Goal: Complete application form

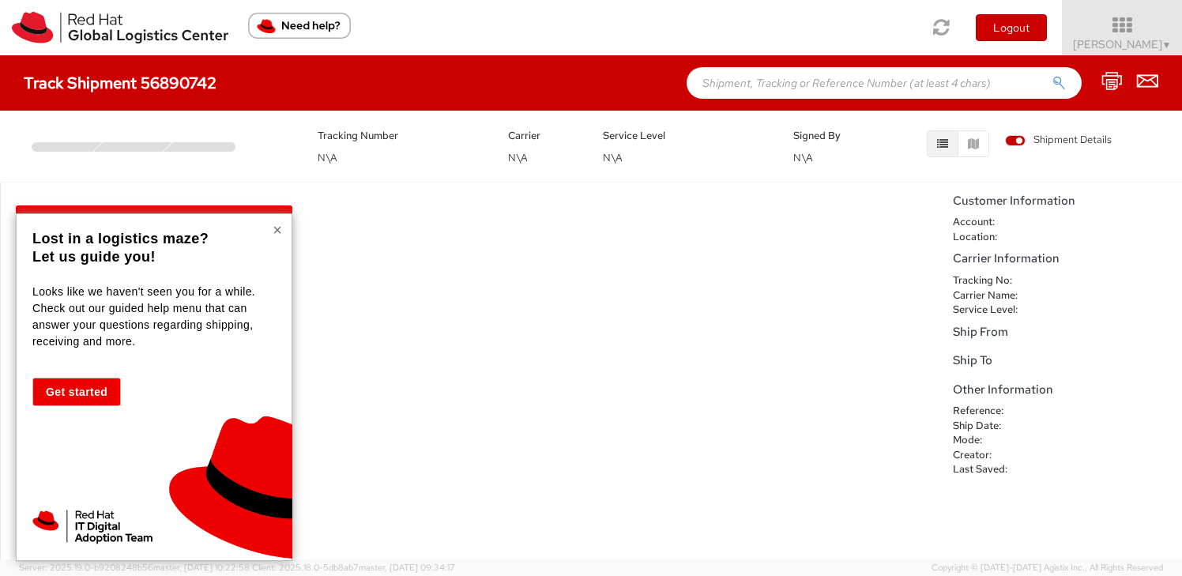
click at [278, 229] on button "×" at bounding box center [277, 230] width 9 height 16
